Goal: Share content: Share content

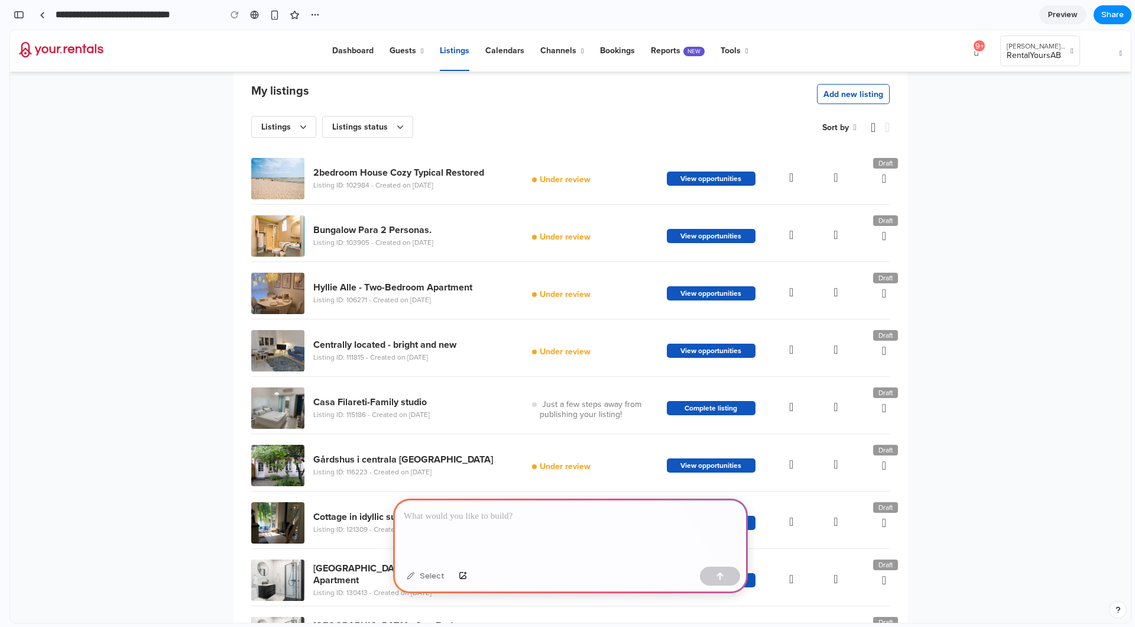
click at [498, 521] on p at bounding box center [570, 516] width 333 height 14
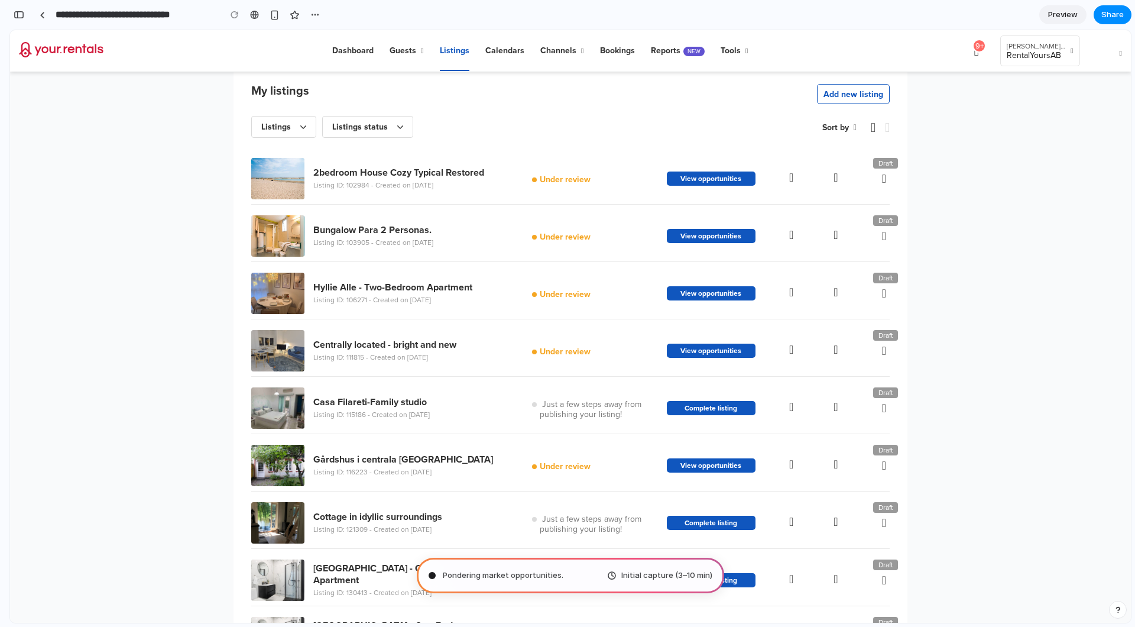
type input "**********"
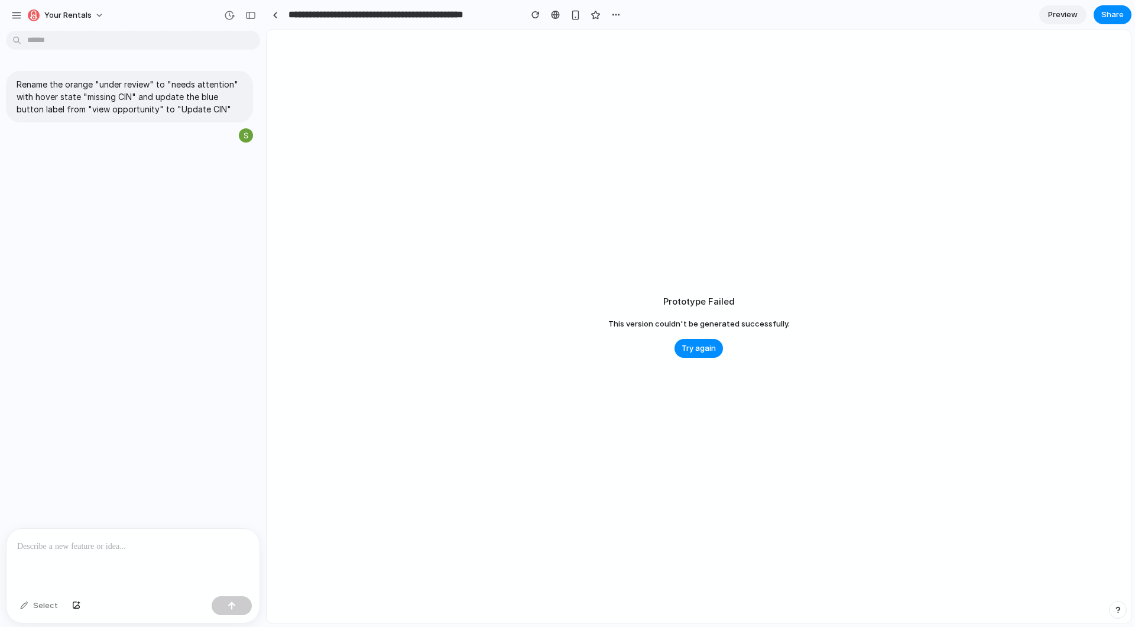
click at [696, 361] on div "Prototype Failed This version couldn't be generated successfully. Try again" at bounding box center [699, 326] width 864 height 592
click at [696, 348] on span "Try again" at bounding box center [699, 348] width 34 height 12
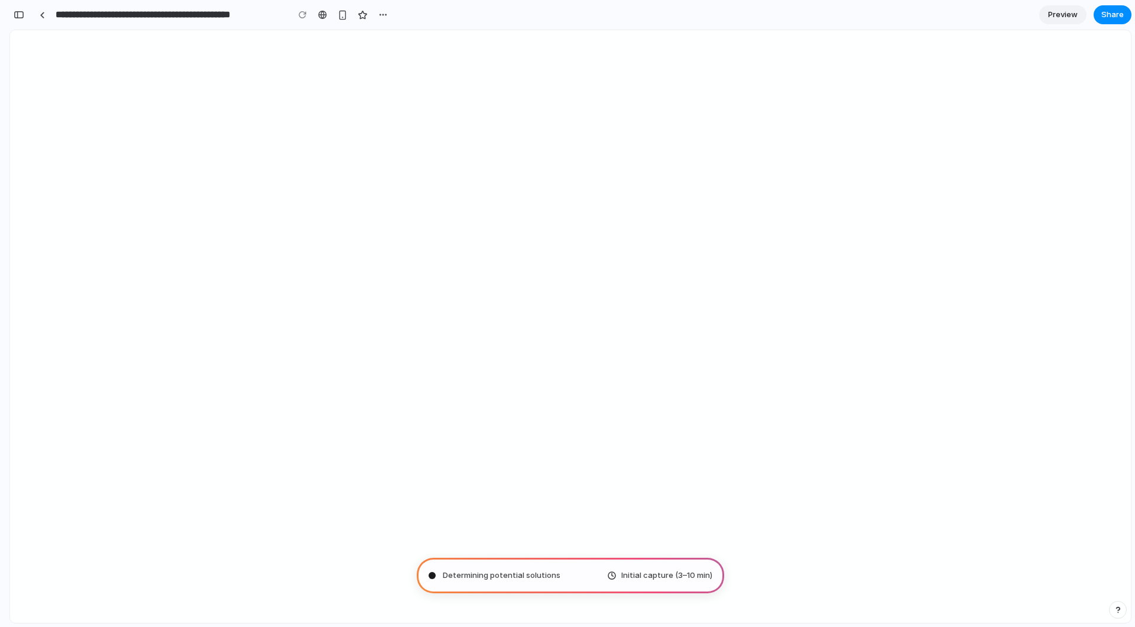
scroll to position [336, 0]
click at [524, 578] on span "Determining potential solutions ." at bounding box center [502, 575] width 119 height 12
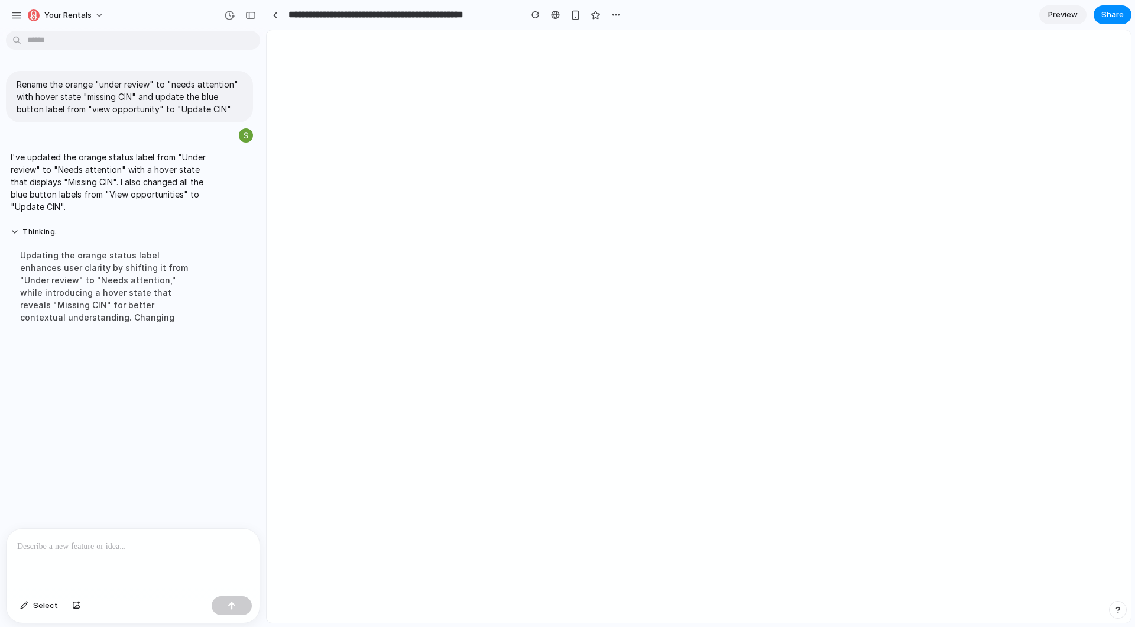
scroll to position [0, 0]
click at [123, 545] on p at bounding box center [133, 546] width 232 height 14
click at [159, 532] on p "**********" at bounding box center [133, 539] width 232 height 28
click at [240, 611] on button "button" at bounding box center [232, 605] width 40 height 19
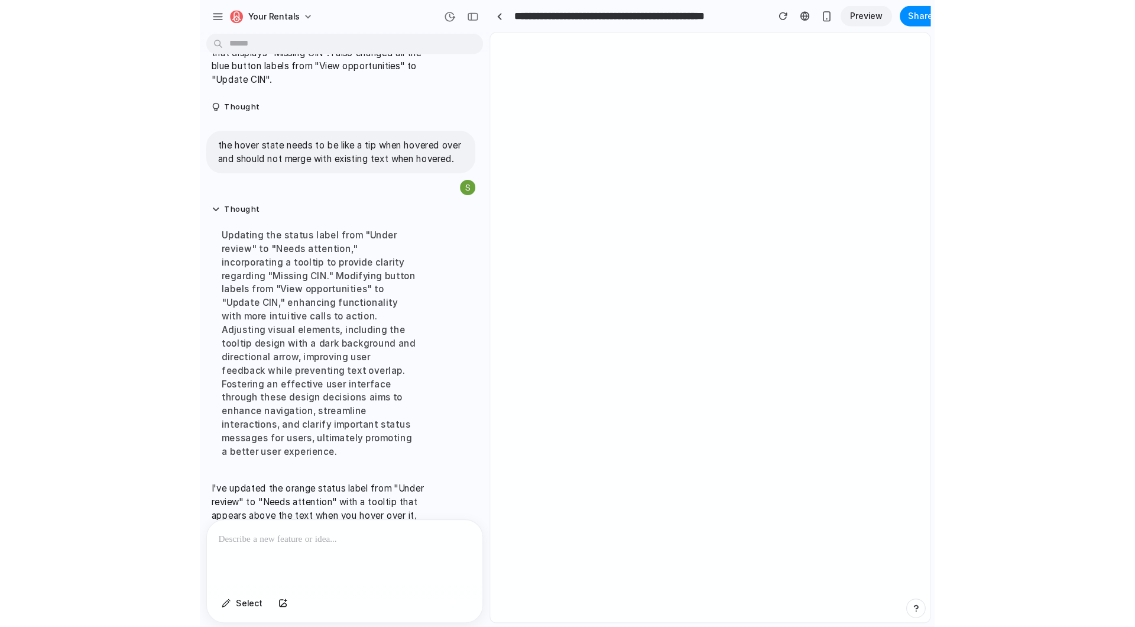
scroll to position [160, 0]
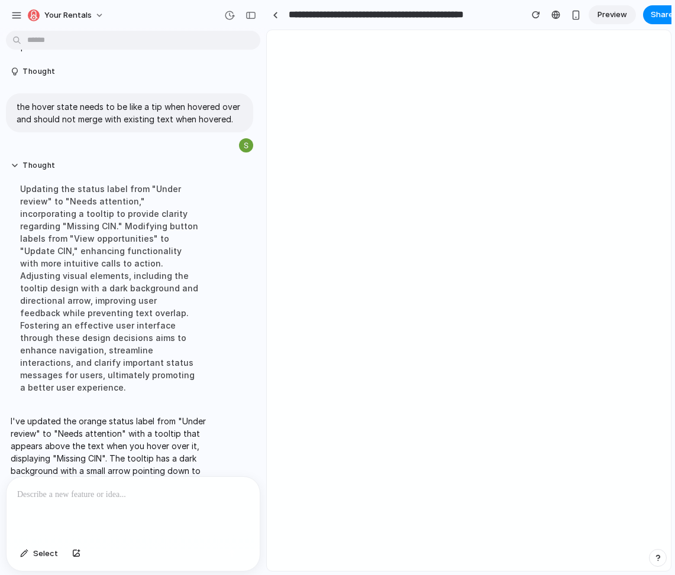
click at [276, 16] on div at bounding box center [275, 15] width 5 height 7
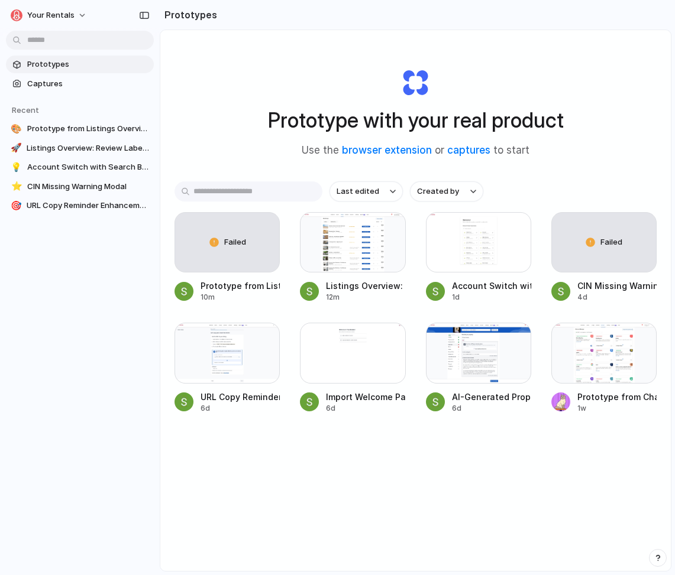
click at [106, 129] on span "Prototype from Listings Overview" at bounding box center [88, 129] width 122 height 12
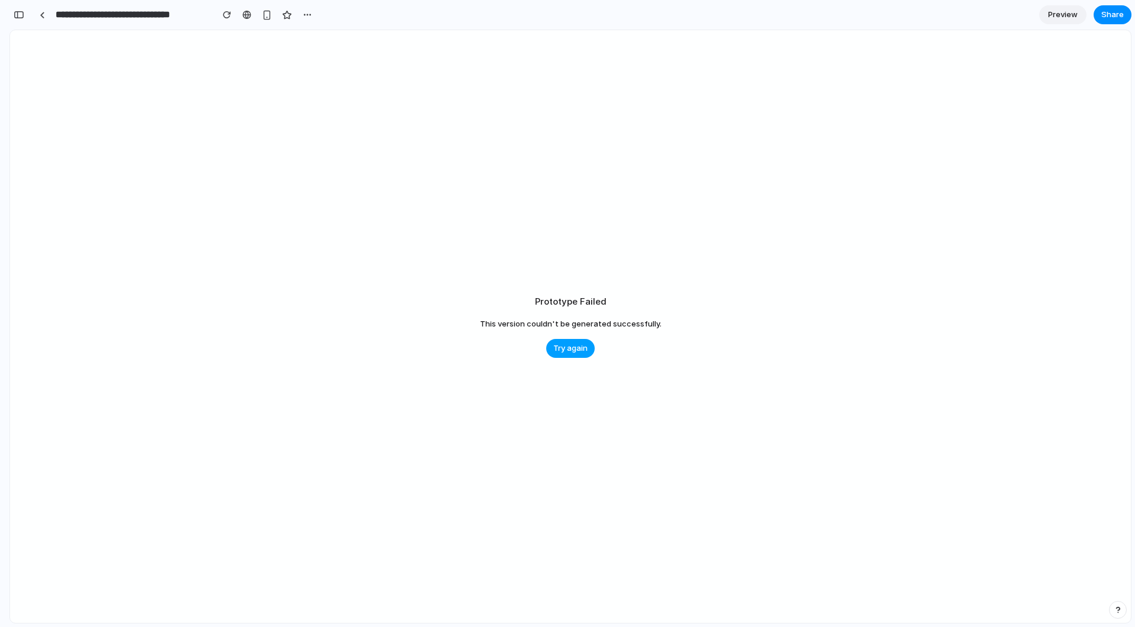
click at [579, 356] on button "Try again" at bounding box center [570, 348] width 48 height 19
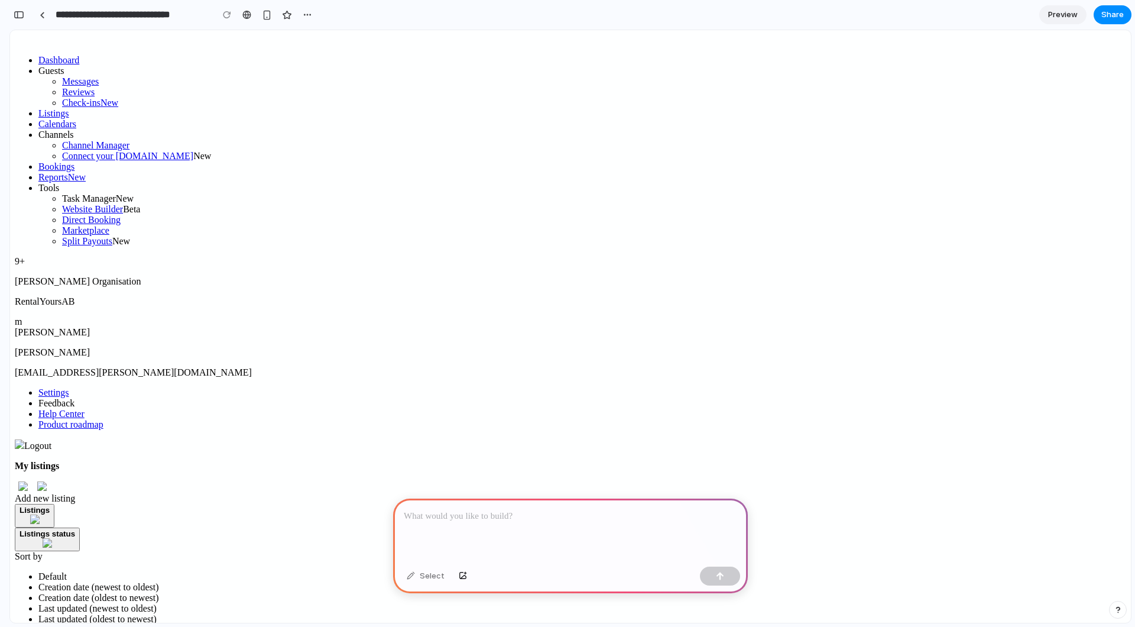
drag, startPoint x: 545, startPoint y: 179, endPoint x: 588, endPoint y: 179, distance: 43.8
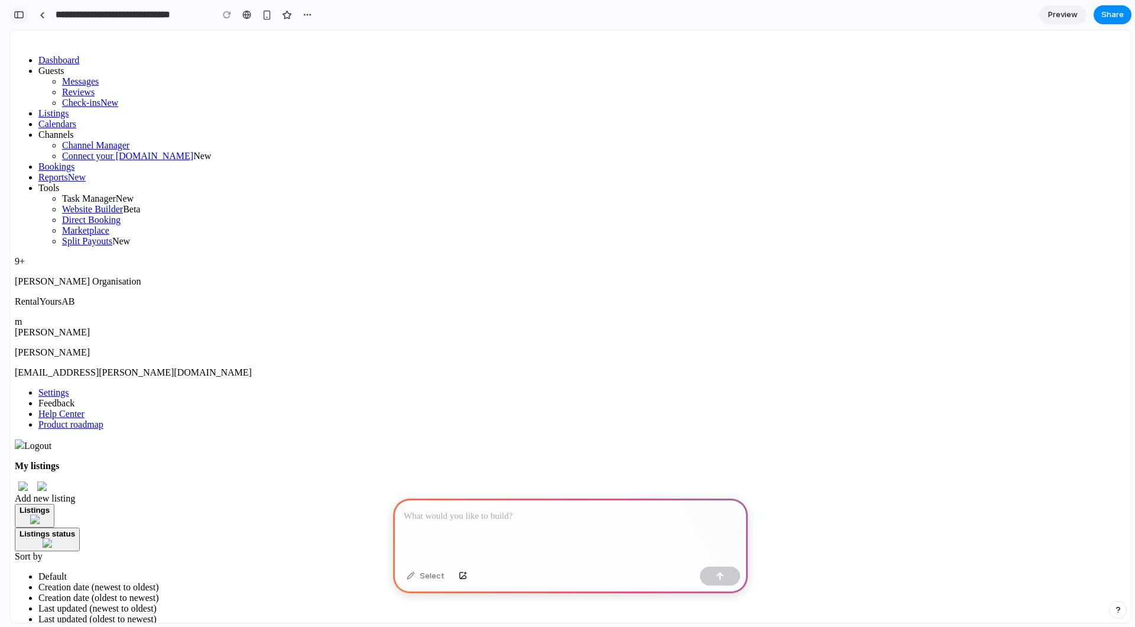
click at [25, 18] on button "button" at bounding box center [18, 14] width 19 height 19
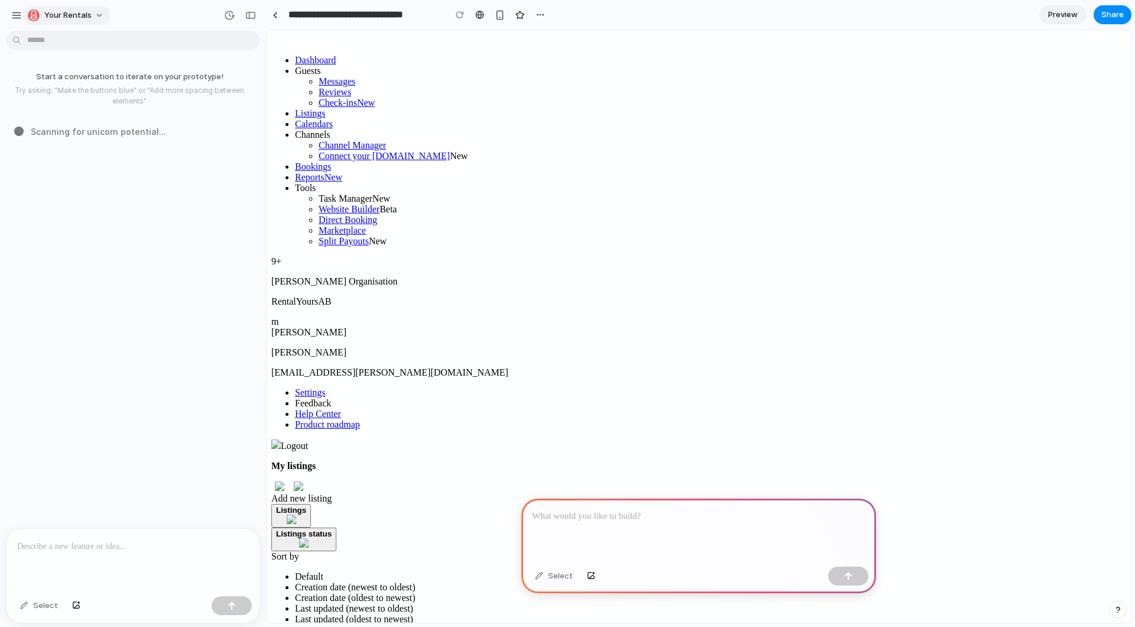
click at [73, 17] on span "Your Rentals" at bounding box center [67, 15] width 47 height 12
click at [73, 17] on div "Settings Invite members Change theme Sign out" at bounding box center [567, 313] width 1135 height 627
click at [16, 8] on button "button" at bounding box center [17, 16] width 18 height 18
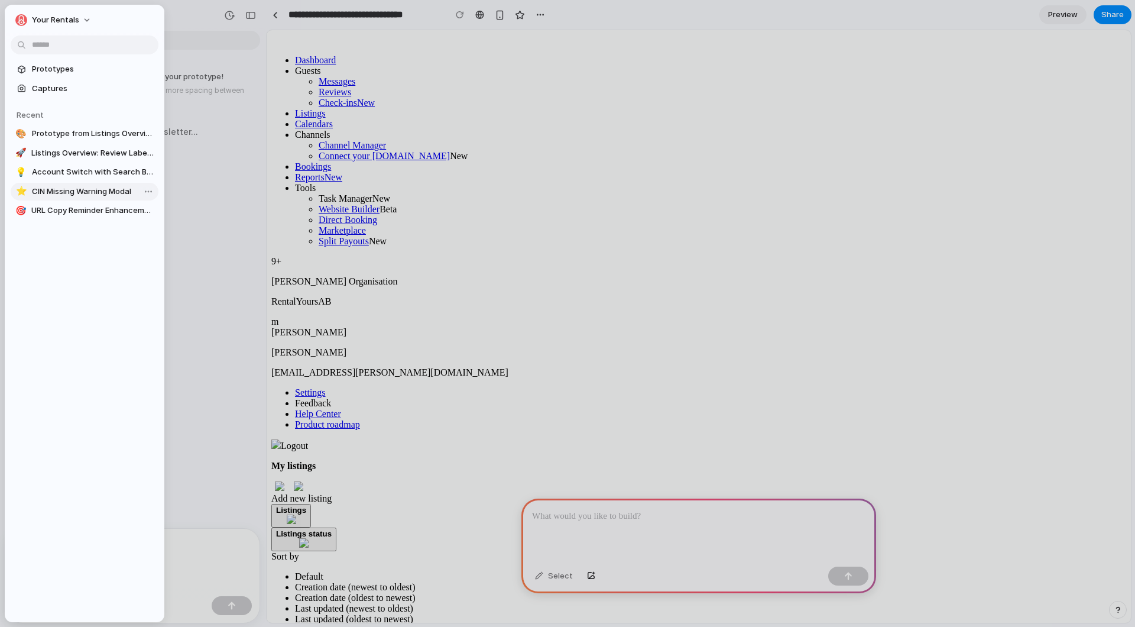
click at [73, 187] on span "CIN Missing Warning Modal" at bounding box center [93, 192] width 122 height 12
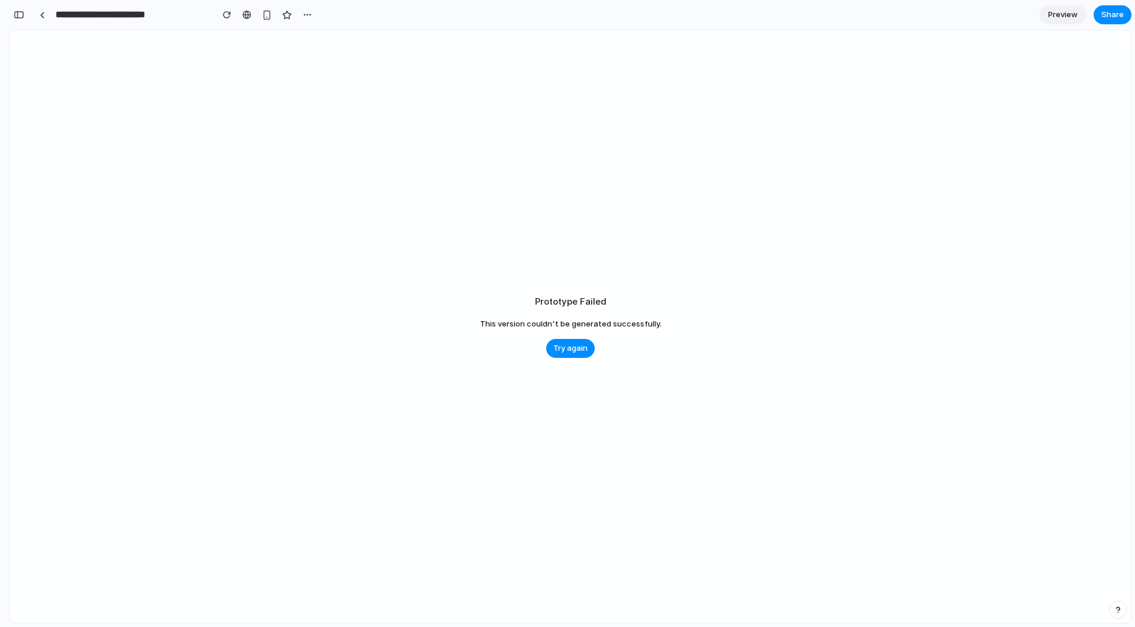
type input "**********"
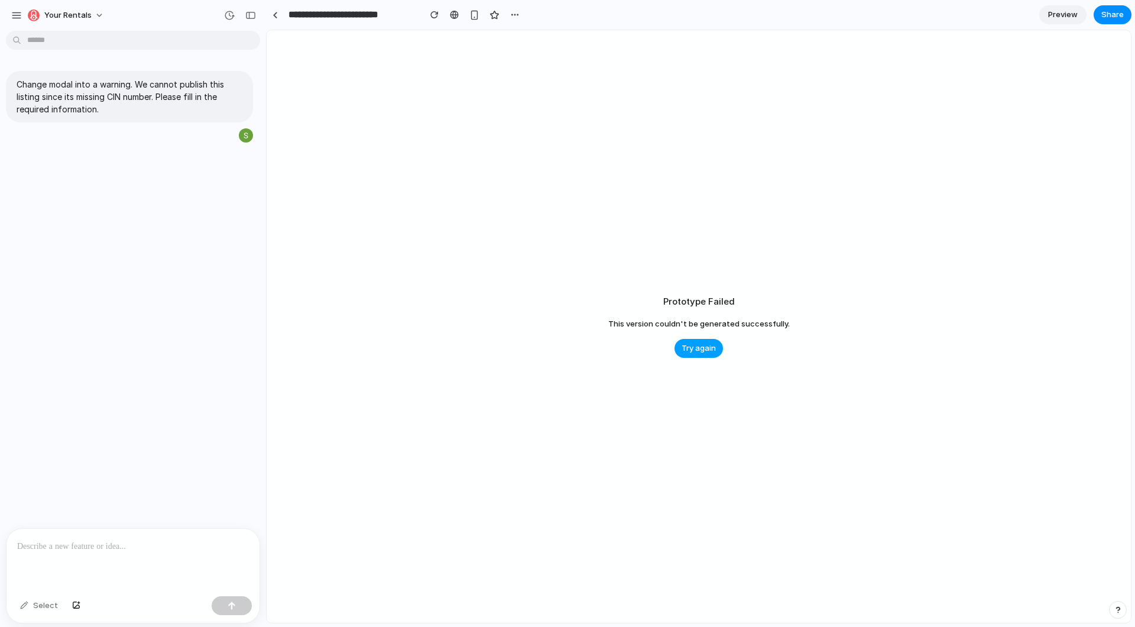
click at [689, 357] on button "Try again" at bounding box center [699, 348] width 48 height 19
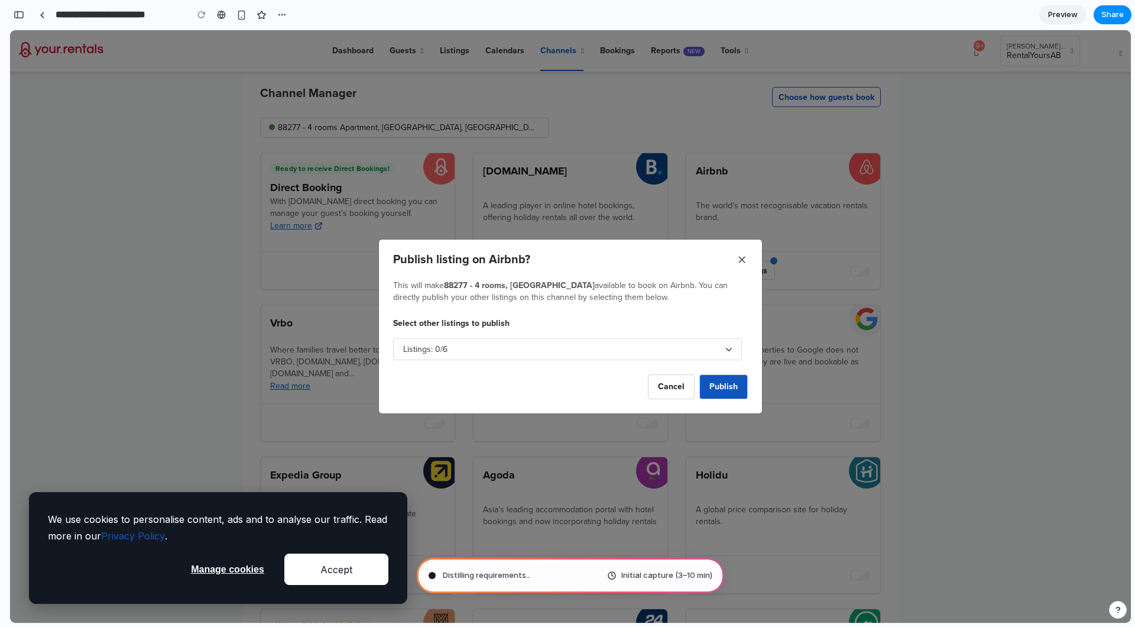
click at [744, 257] on img at bounding box center [742, 260] width 12 height 12
click at [740, 255] on img at bounding box center [742, 260] width 12 height 12
click at [655, 378] on button "Cancel" at bounding box center [671, 386] width 47 height 25
click at [725, 392] on span "Publish" at bounding box center [723, 387] width 28 height 14
click at [746, 260] on img at bounding box center [742, 260] width 12 height 12
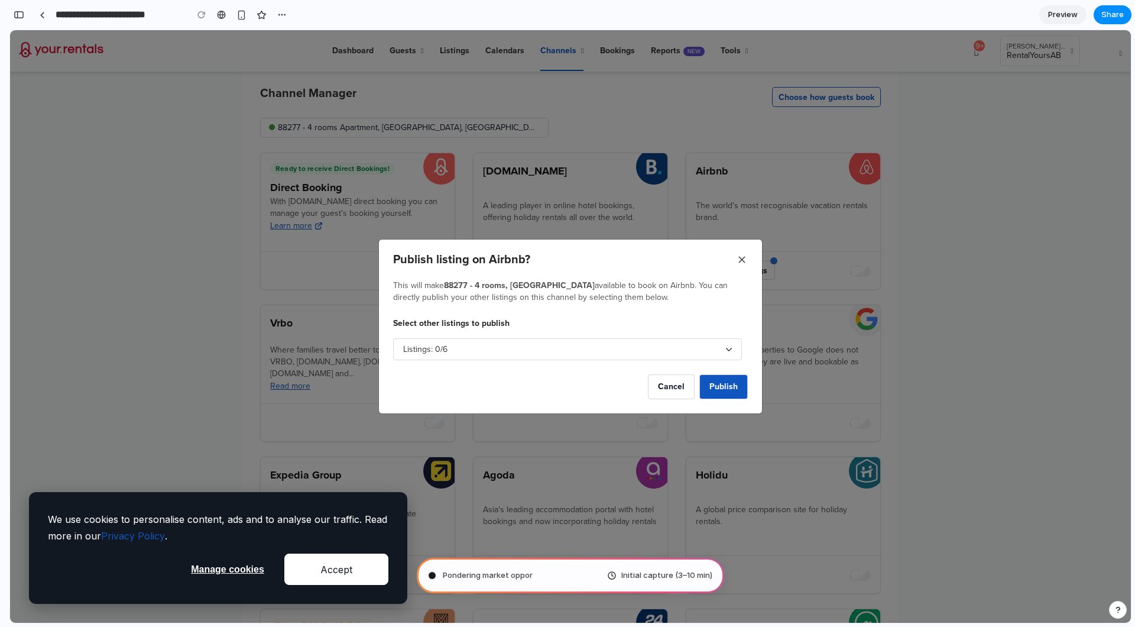
click at [391, 82] on div "Publish listing on Airbnb? This will make 88277 - 4 rooms, [GEOGRAPHIC_DATA] av…" at bounding box center [570, 326] width 1121 height 592
click at [46, 15] on link at bounding box center [42, 15] width 18 height 18
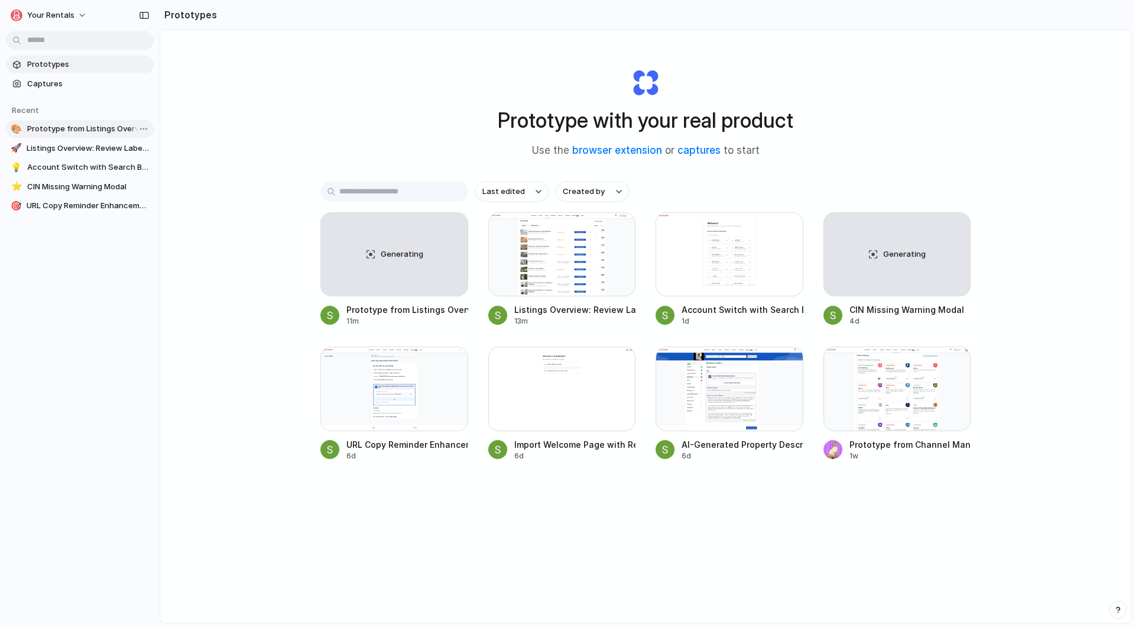
click at [79, 134] on span "Prototype from Listings Overview" at bounding box center [88, 129] width 122 height 12
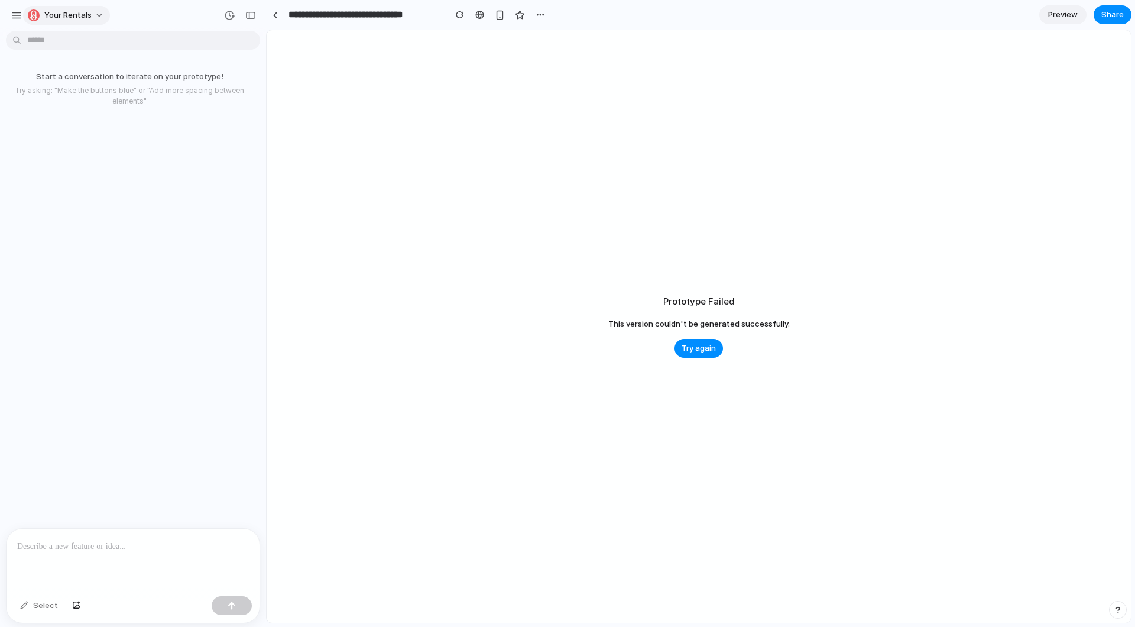
click at [52, 14] on span "Your Rentals" at bounding box center [67, 15] width 47 height 12
click at [59, 34] on li "Settings" at bounding box center [74, 42] width 98 height 19
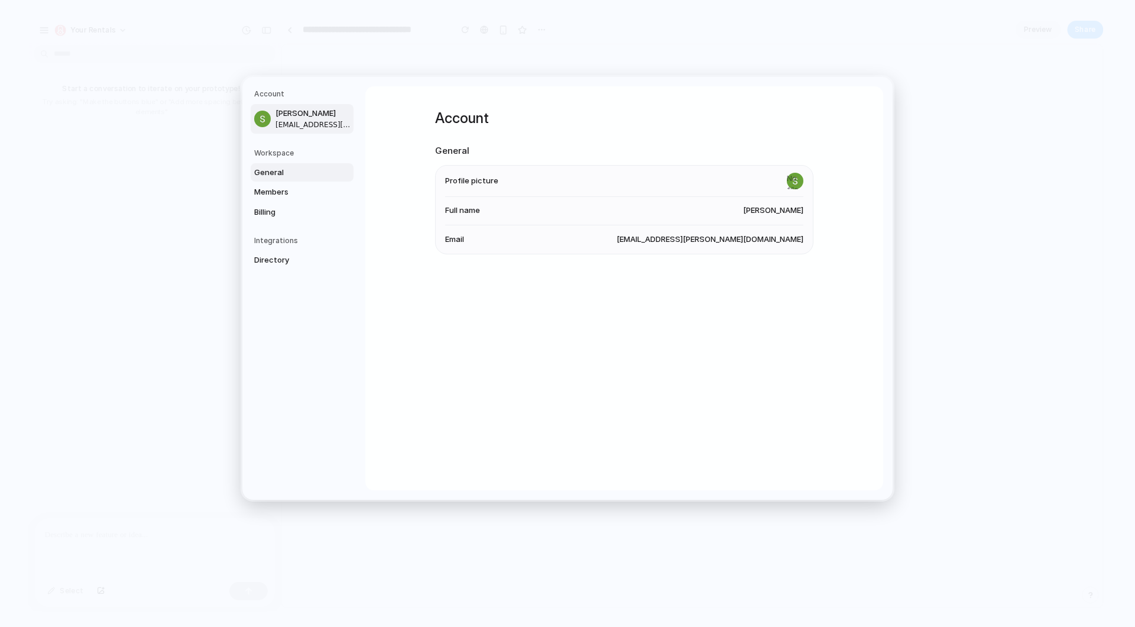
click at [297, 180] on link "General" at bounding box center [302, 172] width 103 height 19
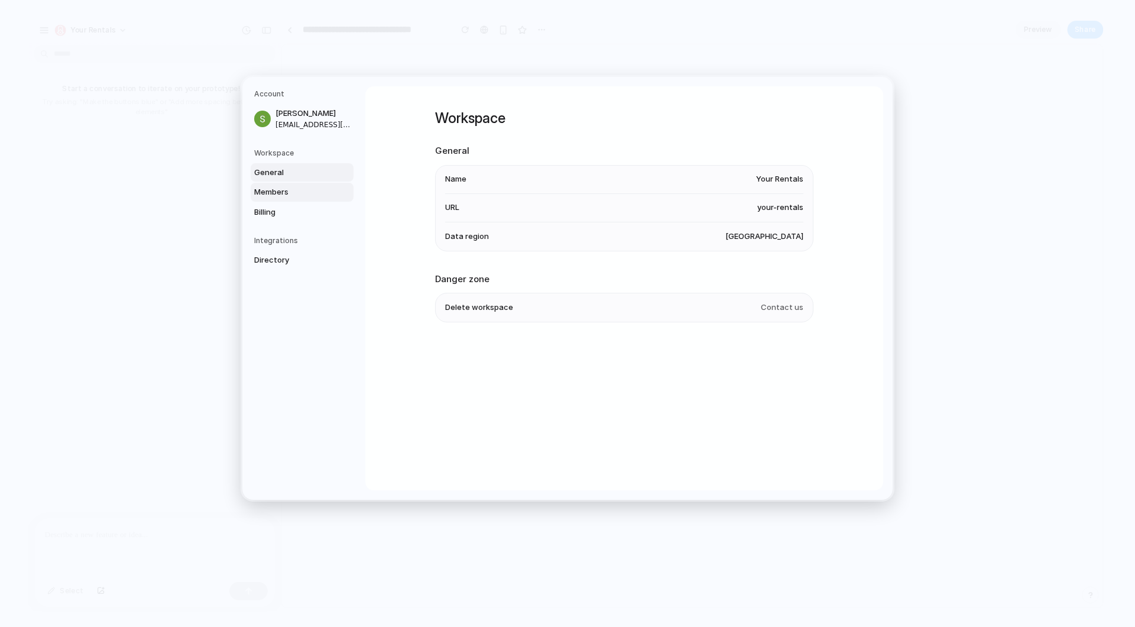
click at [297, 189] on span "Members" at bounding box center [292, 192] width 76 height 12
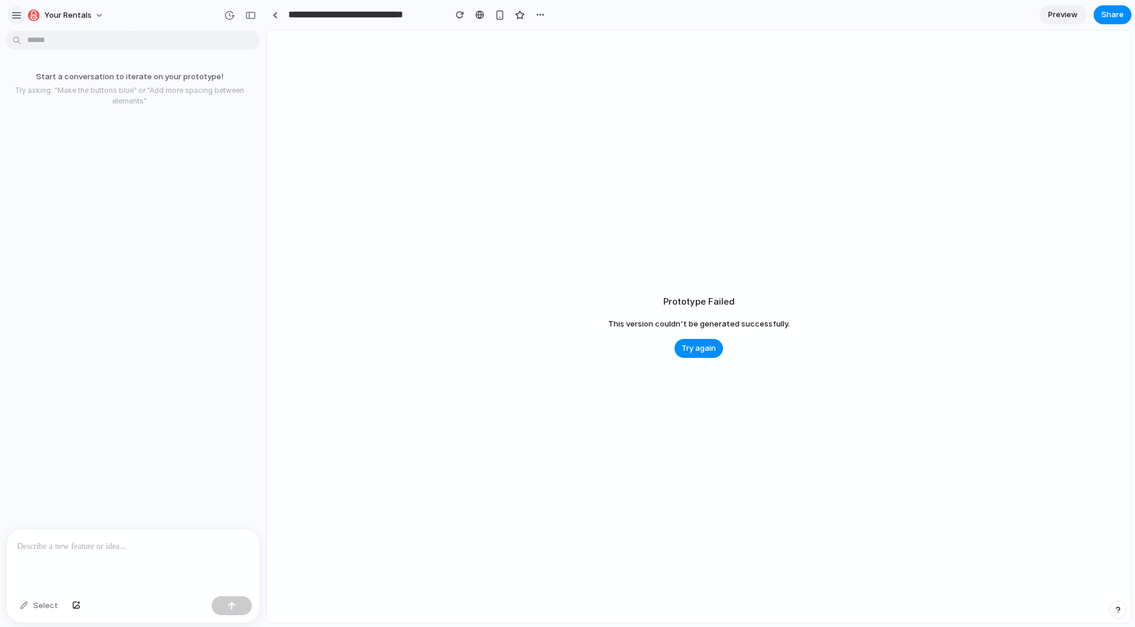
click at [20, 14] on div "button" at bounding box center [16, 15] width 11 height 11
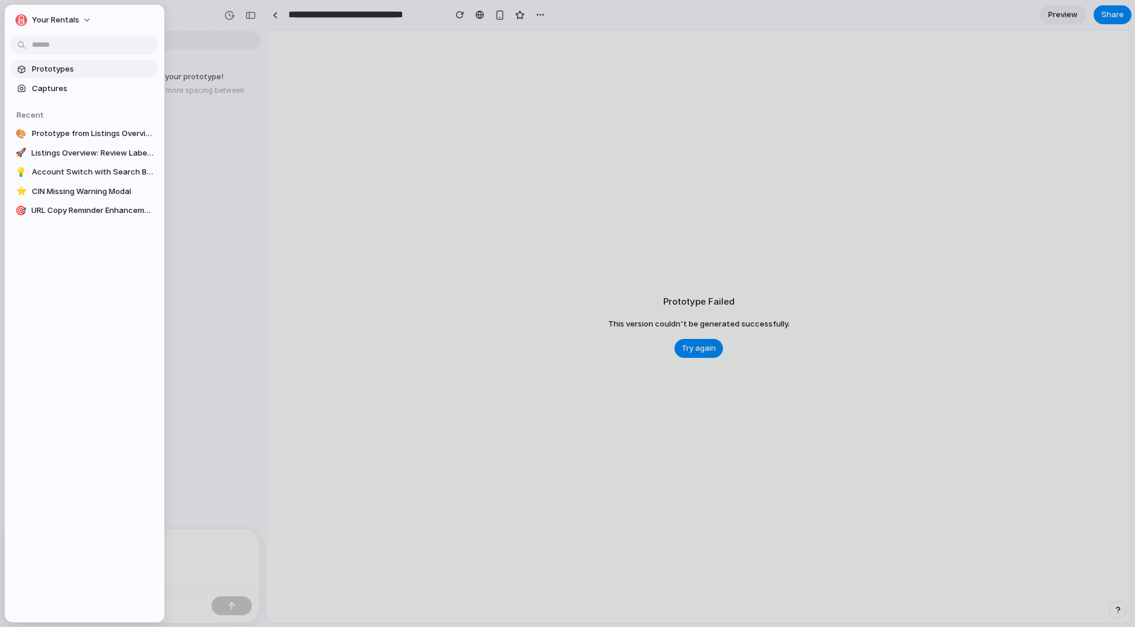
click at [53, 67] on span "Prototypes" at bounding box center [93, 69] width 122 height 12
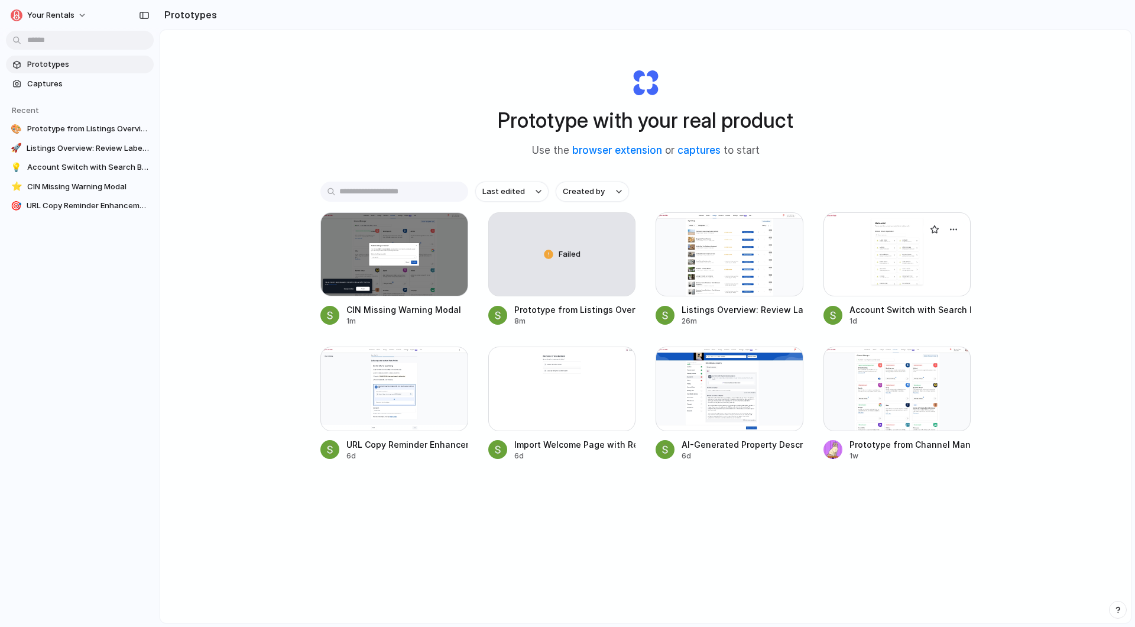
click at [925, 256] on div at bounding box center [898, 254] width 148 height 84
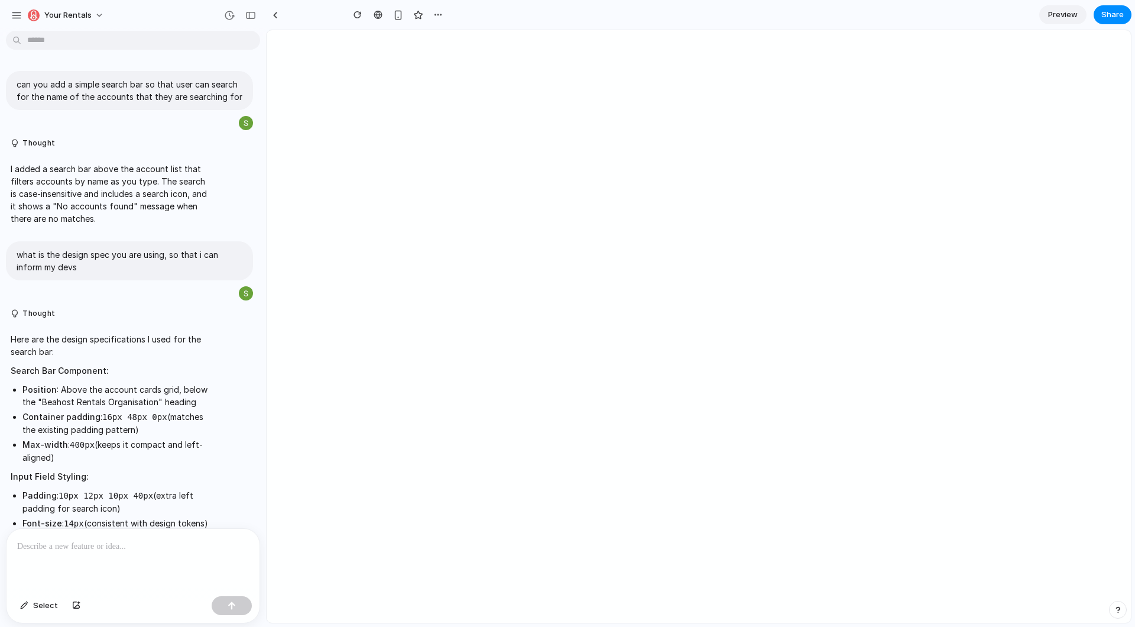
scroll to position [533, 0]
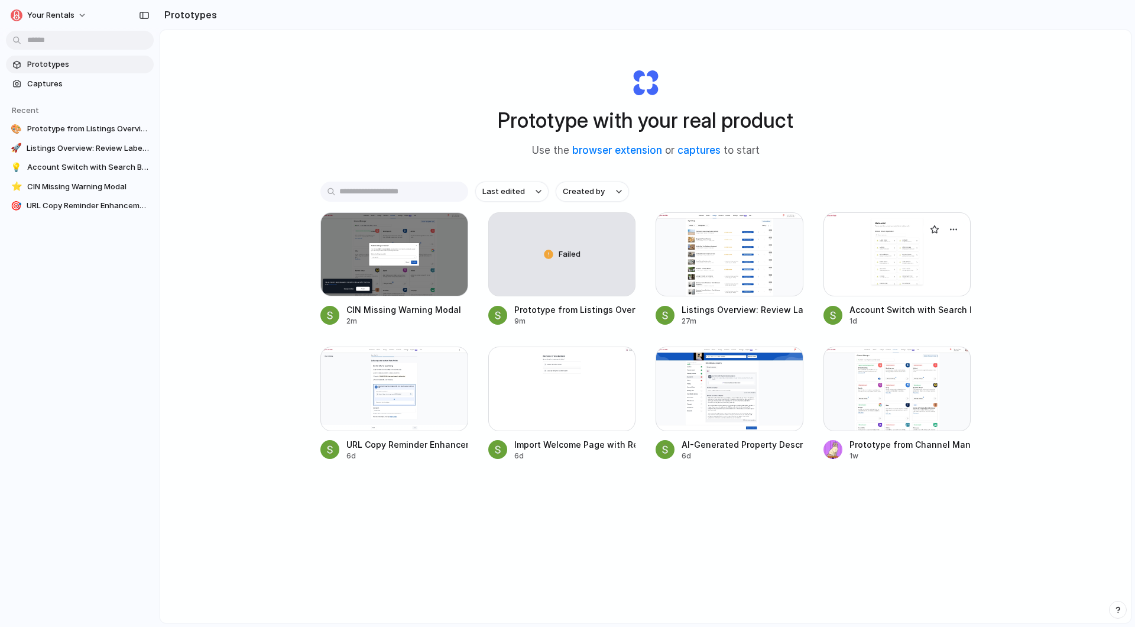
click at [904, 246] on div at bounding box center [898, 254] width 148 height 84
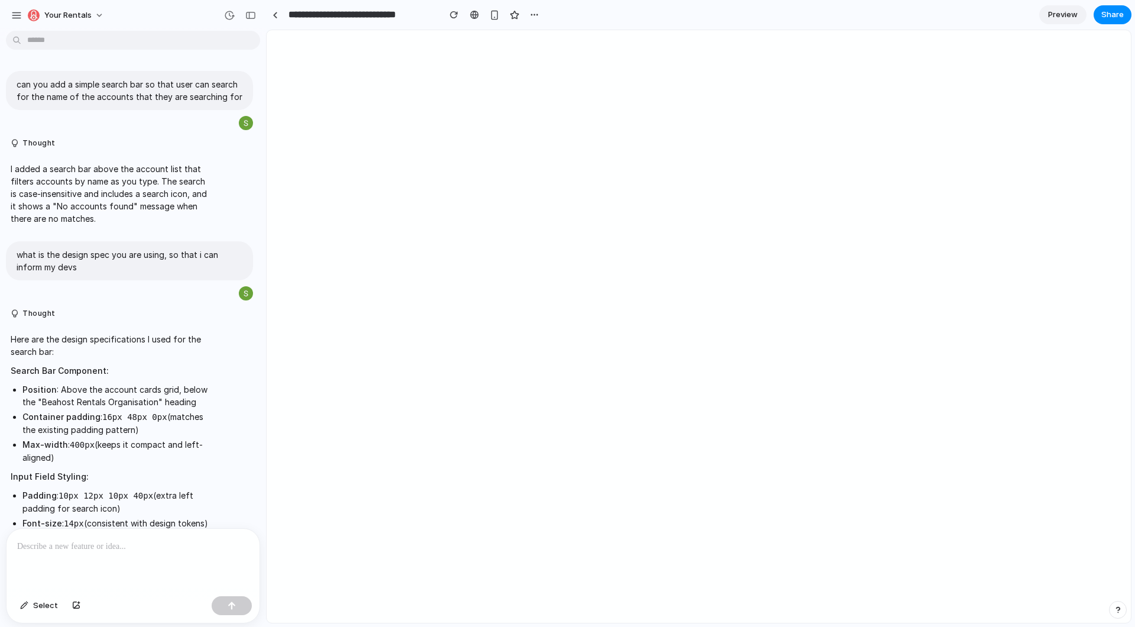
scroll to position [533, 0]
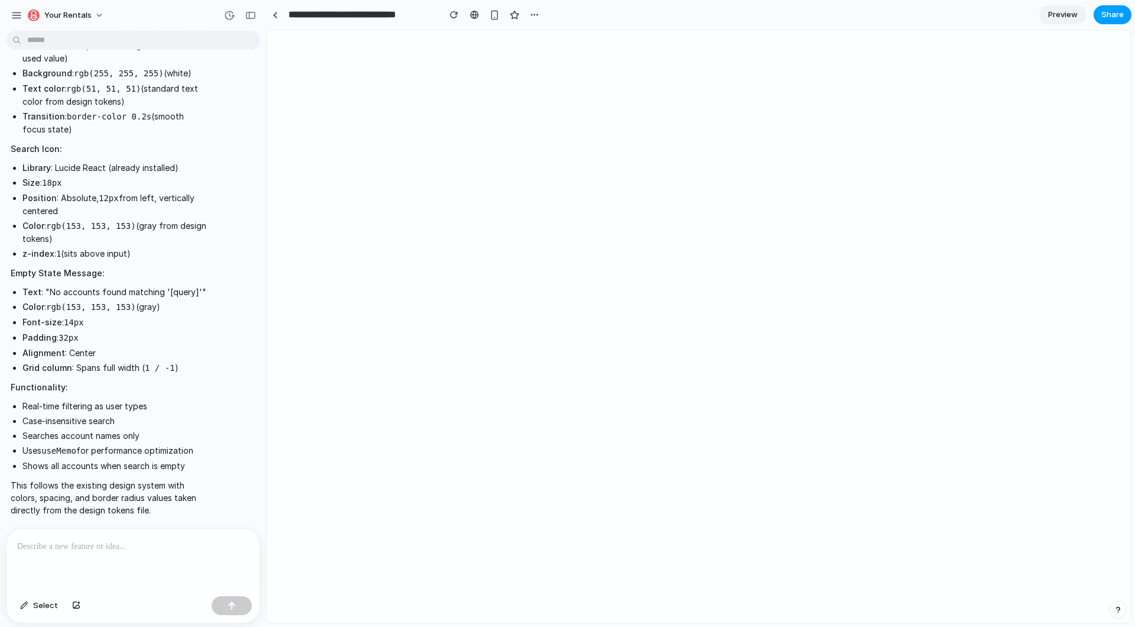
click at [1114, 17] on span "Share" at bounding box center [1112, 15] width 22 height 12
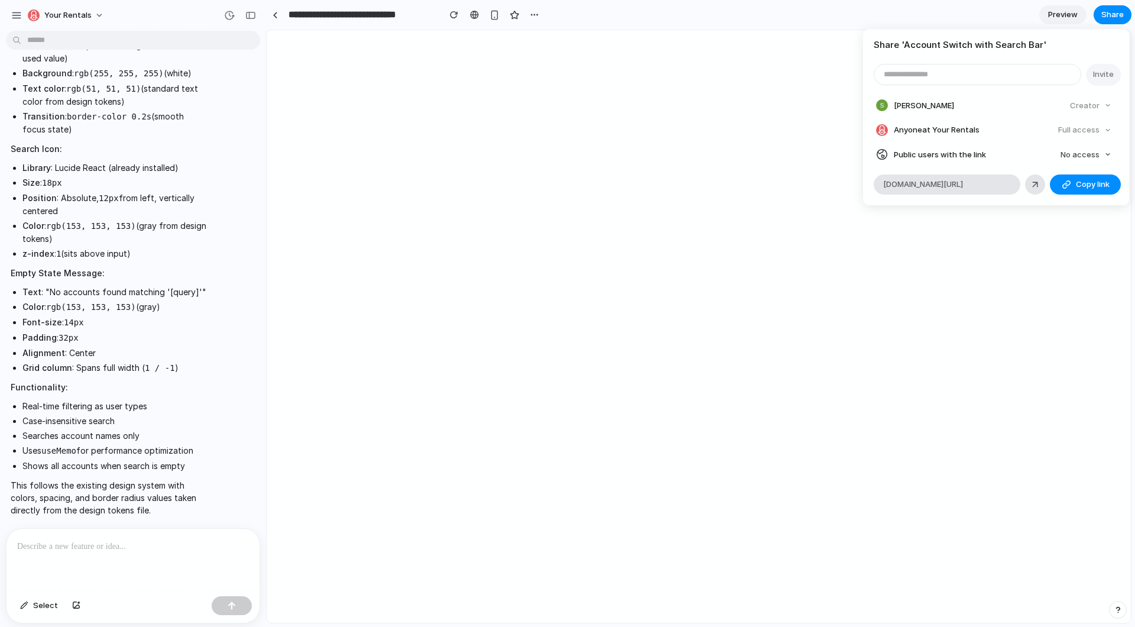
click at [442, 151] on div "Share ' Account Switch with Search Bar ' Invite Sumit Nimbalkar Creator Anyone …" at bounding box center [567, 313] width 1135 height 627
